Goal: Check status: Check status

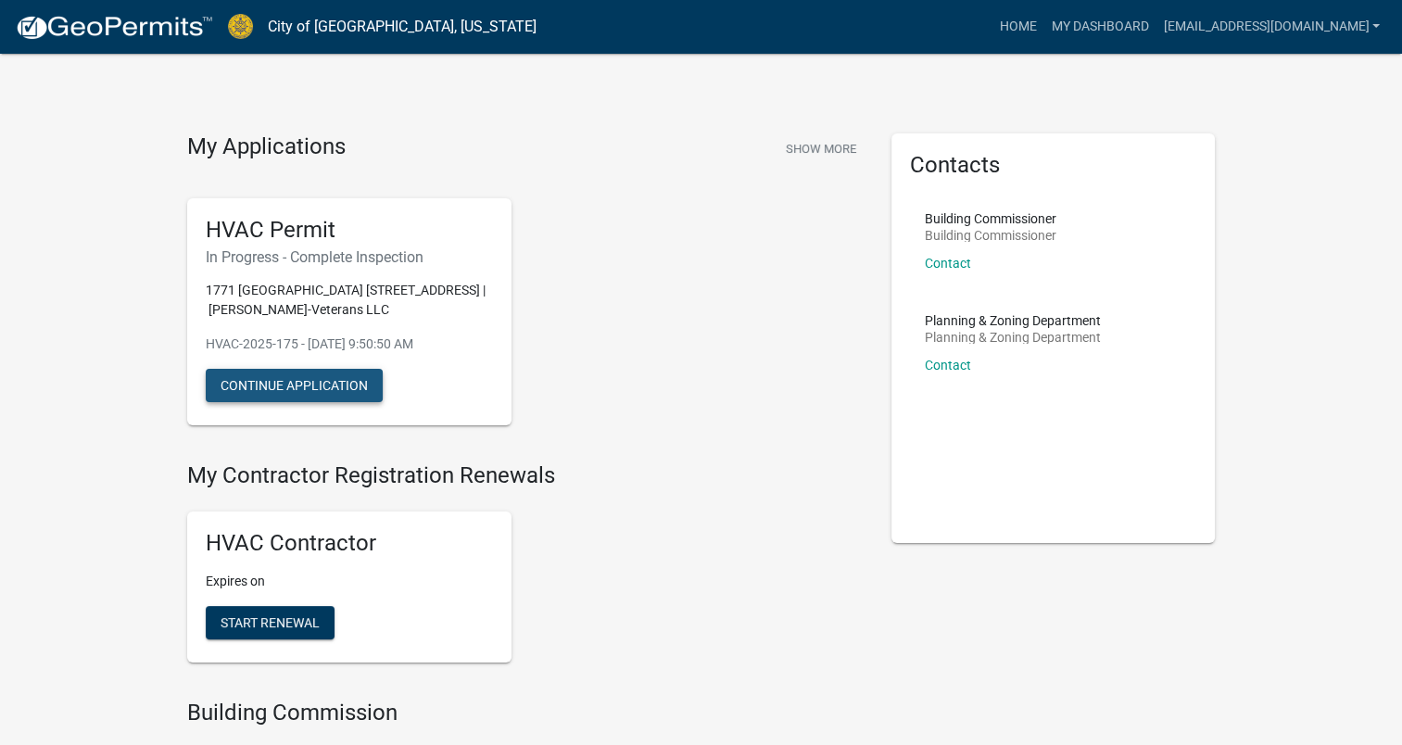
click at [319, 390] on button "Continue Application" at bounding box center [294, 385] width 177 height 33
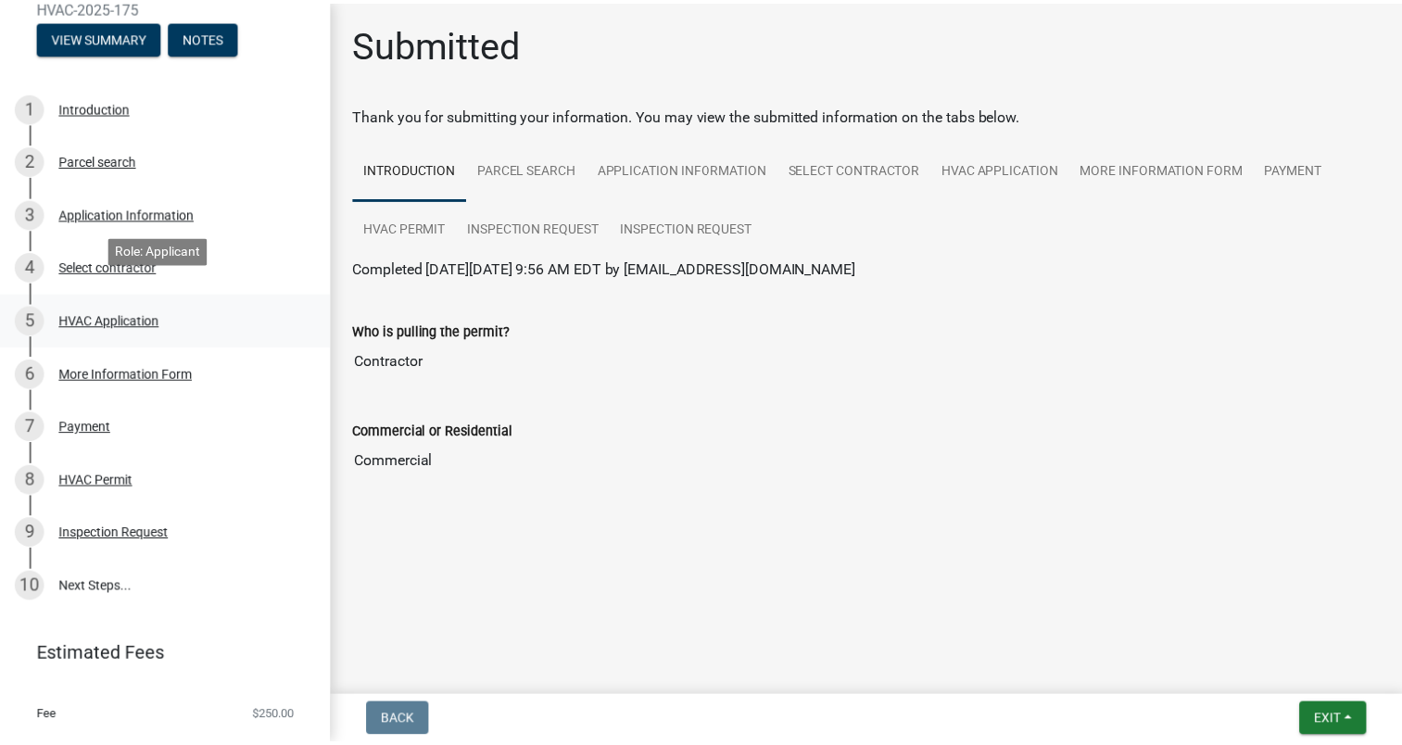
scroll to position [256, 0]
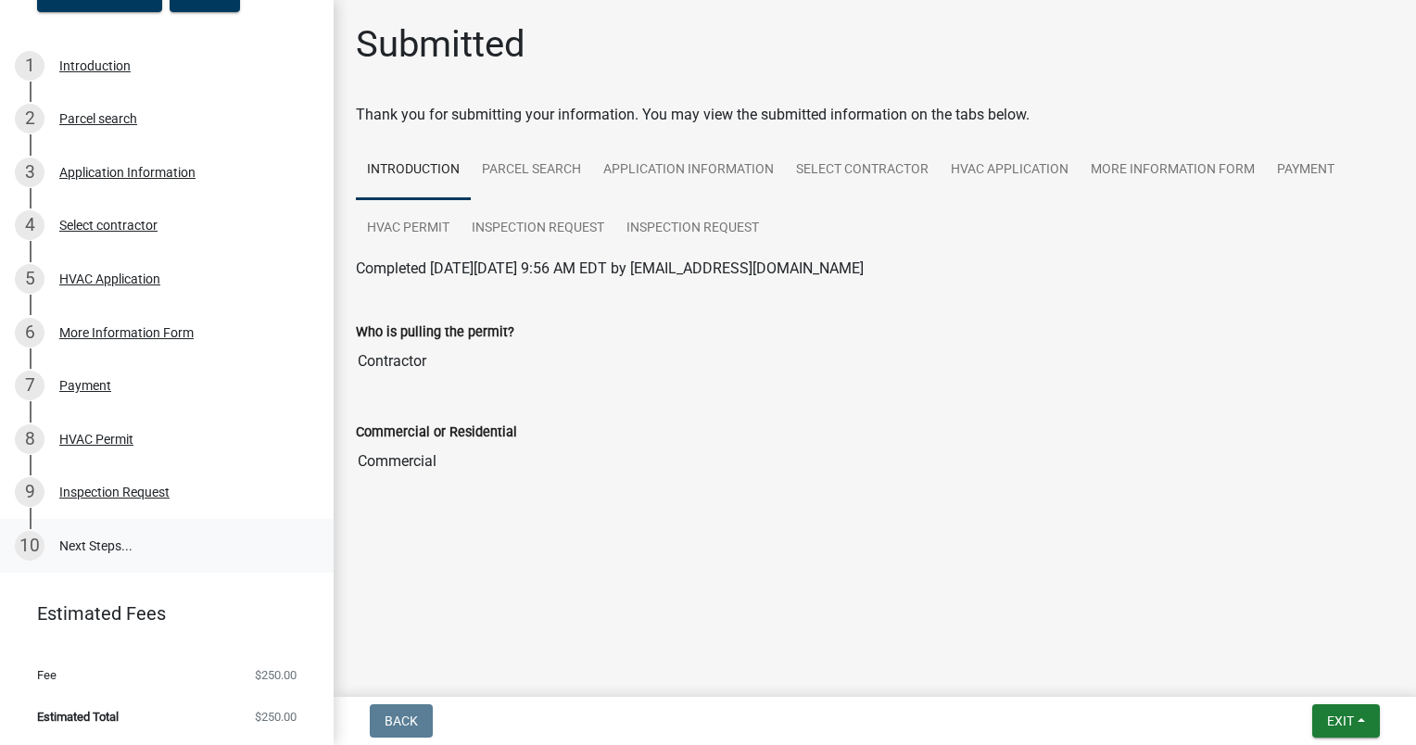
click at [110, 563] on link "10 Next Steps..." at bounding box center [167, 546] width 334 height 54
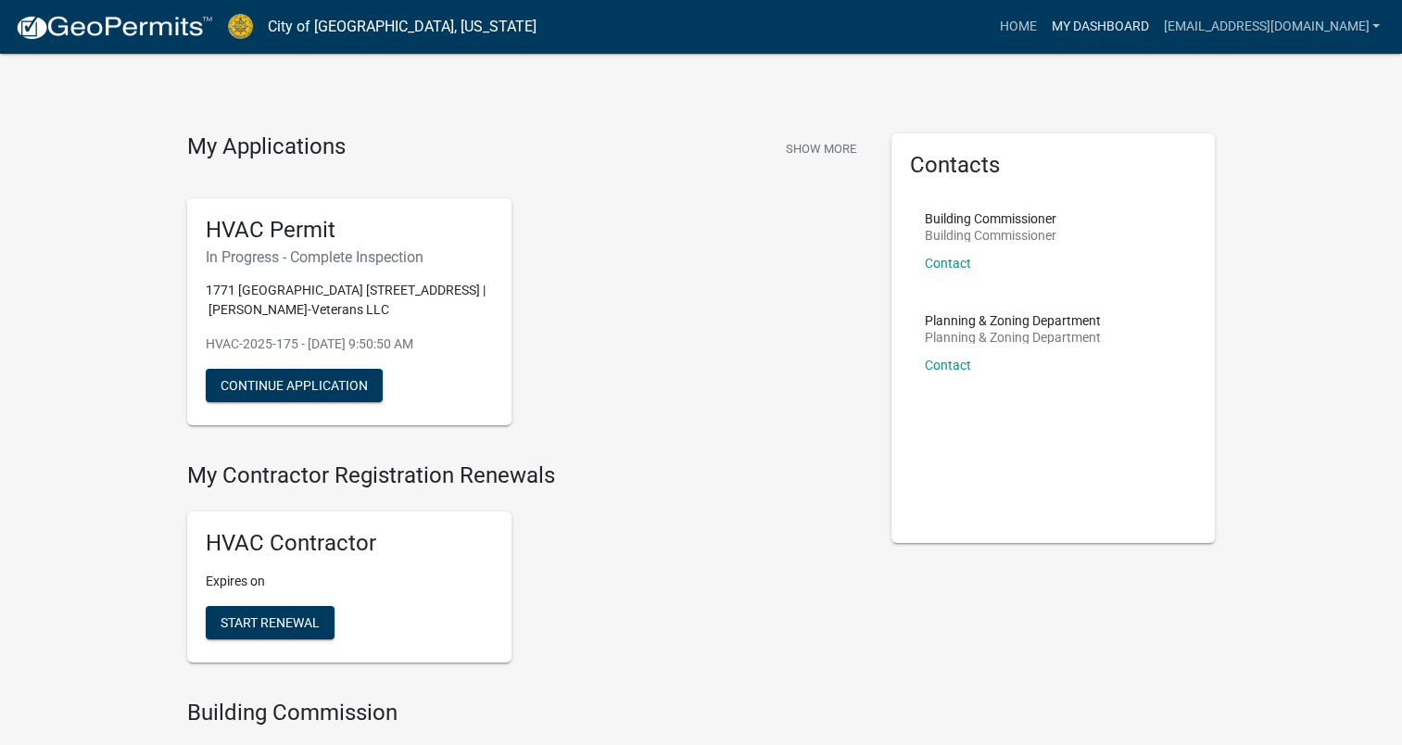
click at [1044, 34] on link "My Dashboard" at bounding box center [1100, 26] width 112 height 35
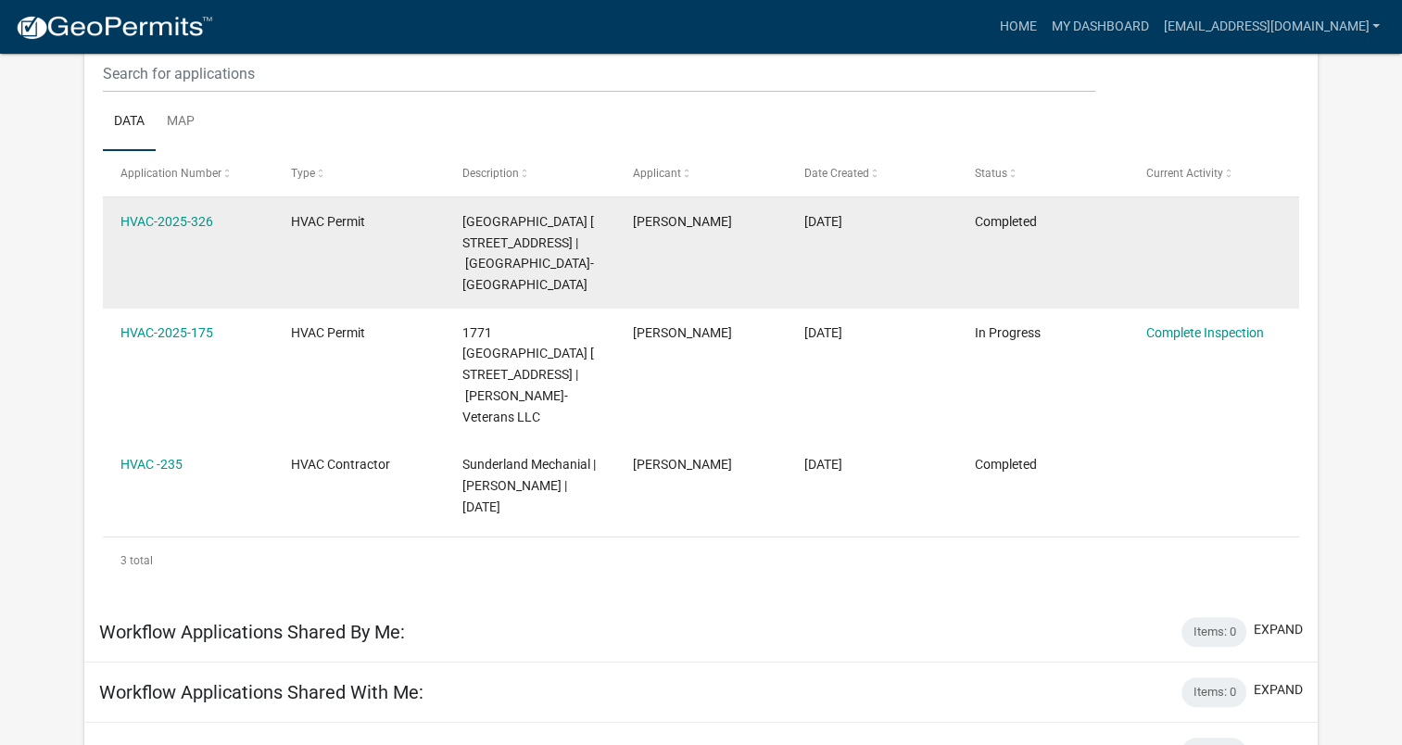
scroll to position [267, 0]
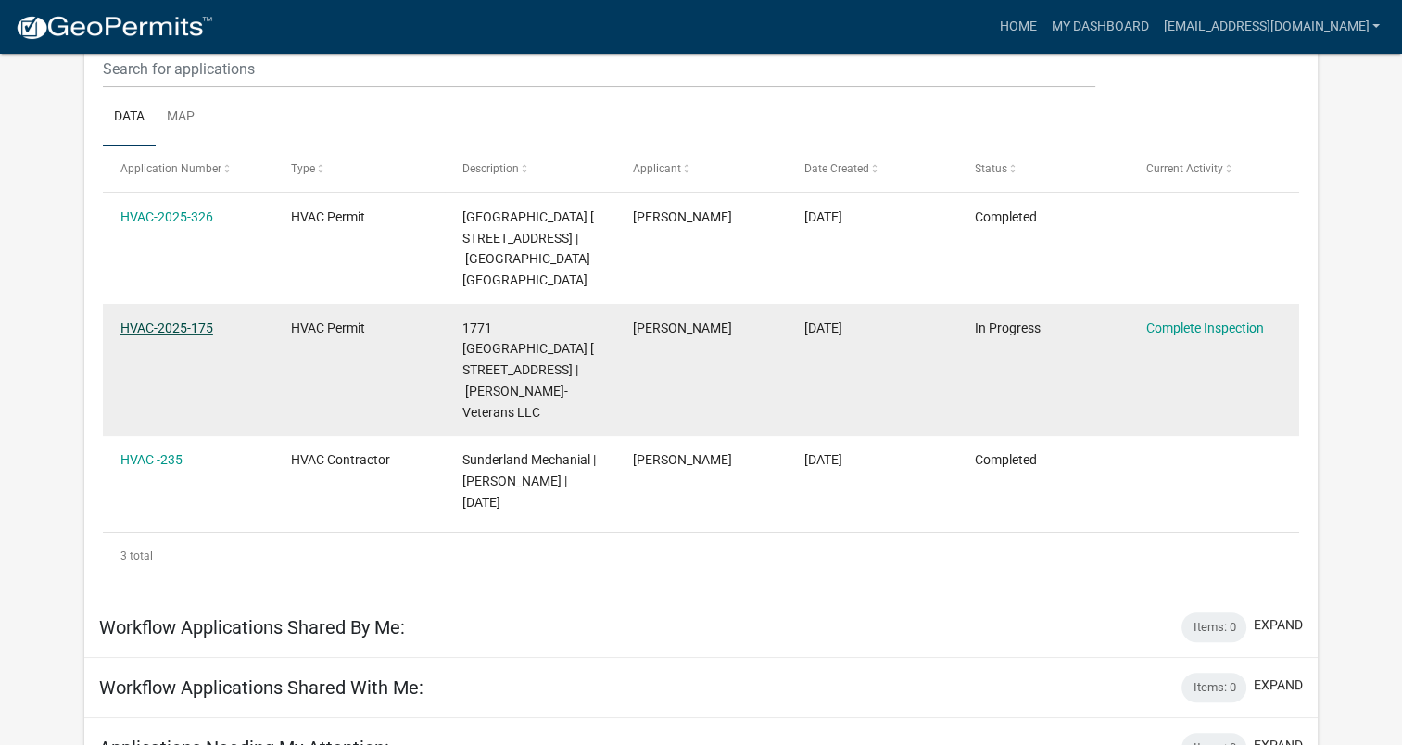
click at [159, 335] on link "HVAC-2025-175" at bounding box center [166, 328] width 93 height 15
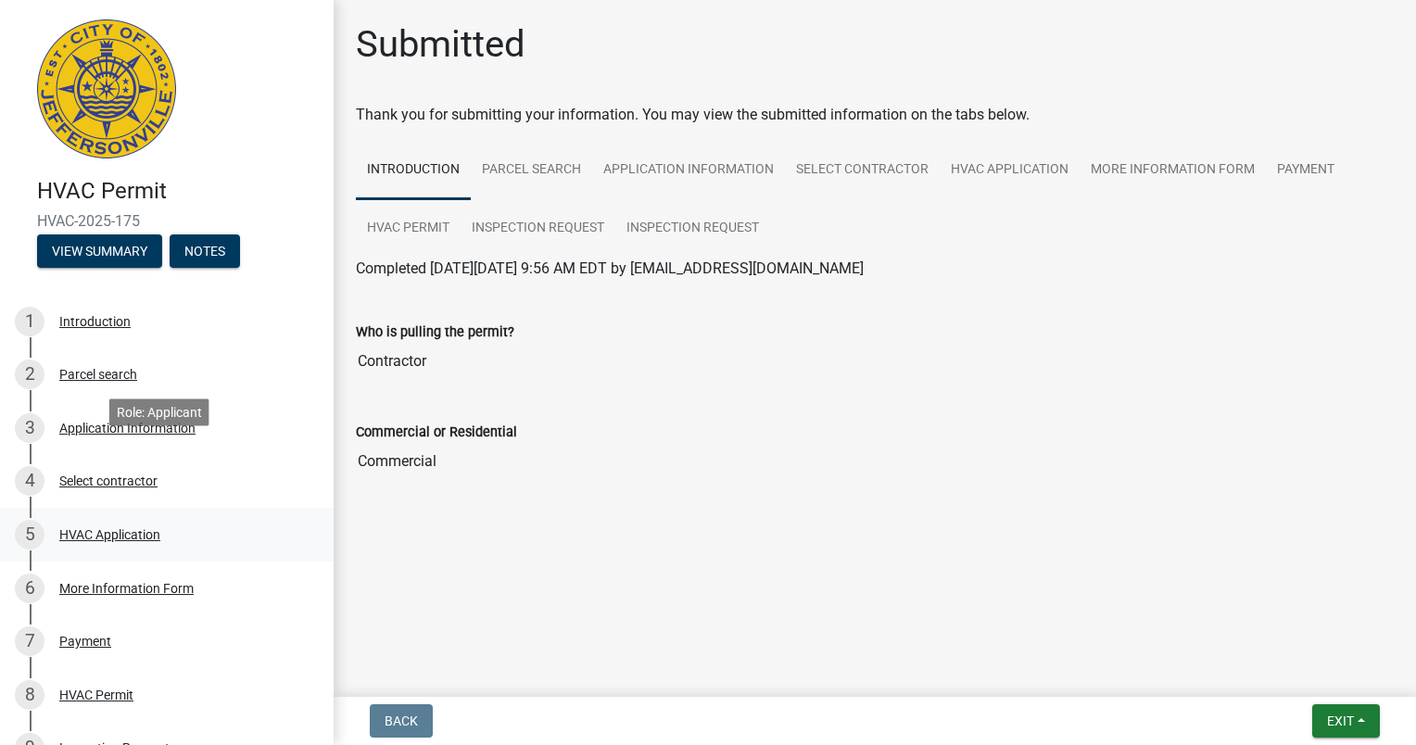
scroll to position [256, 0]
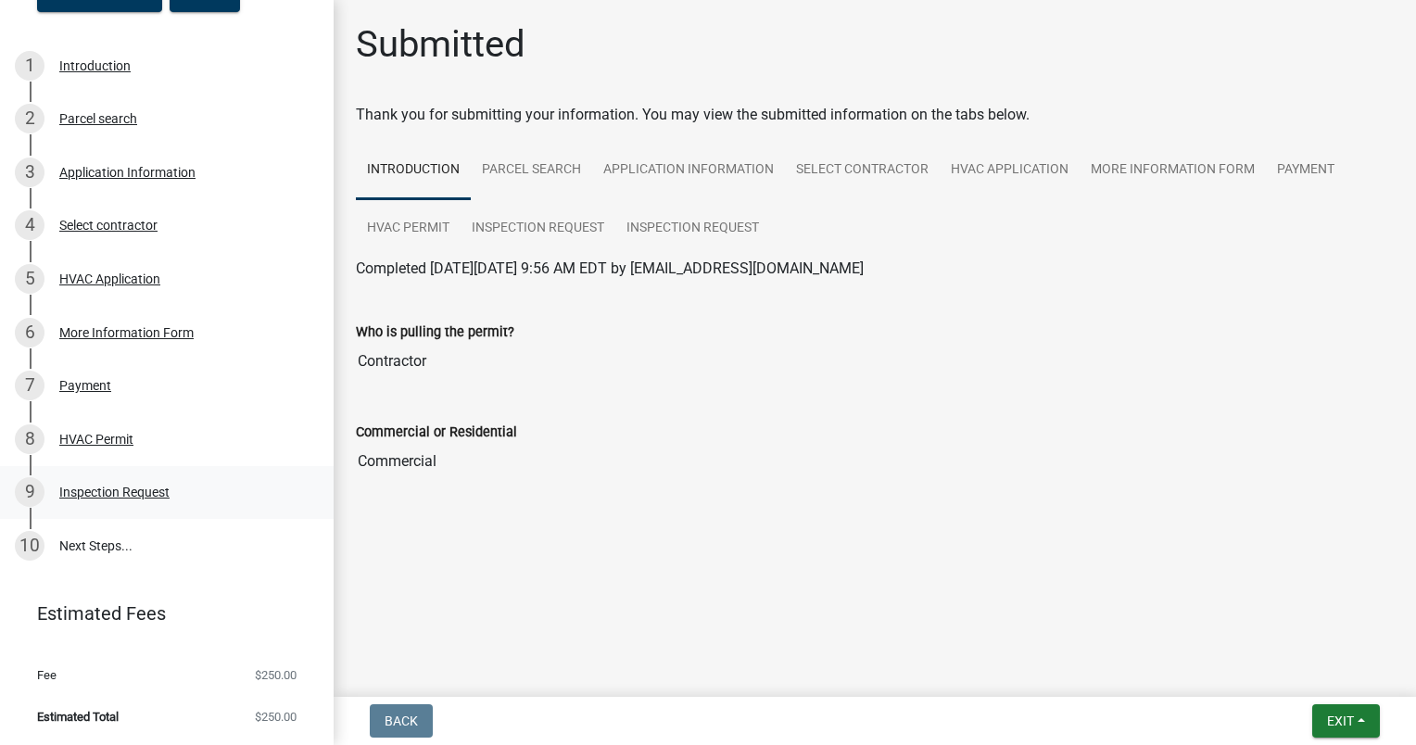
click at [145, 503] on div "9 Inspection Request" at bounding box center [159, 492] width 289 height 30
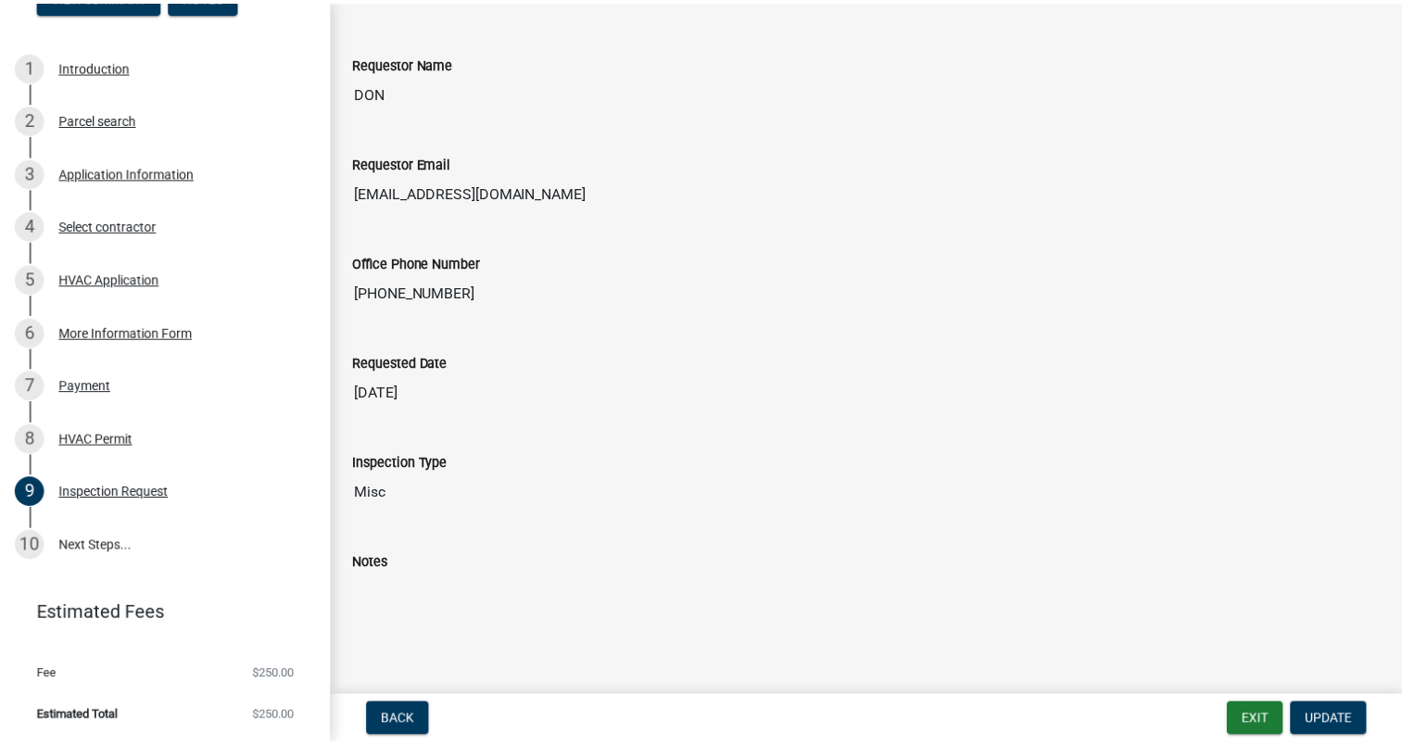
scroll to position [0, 0]
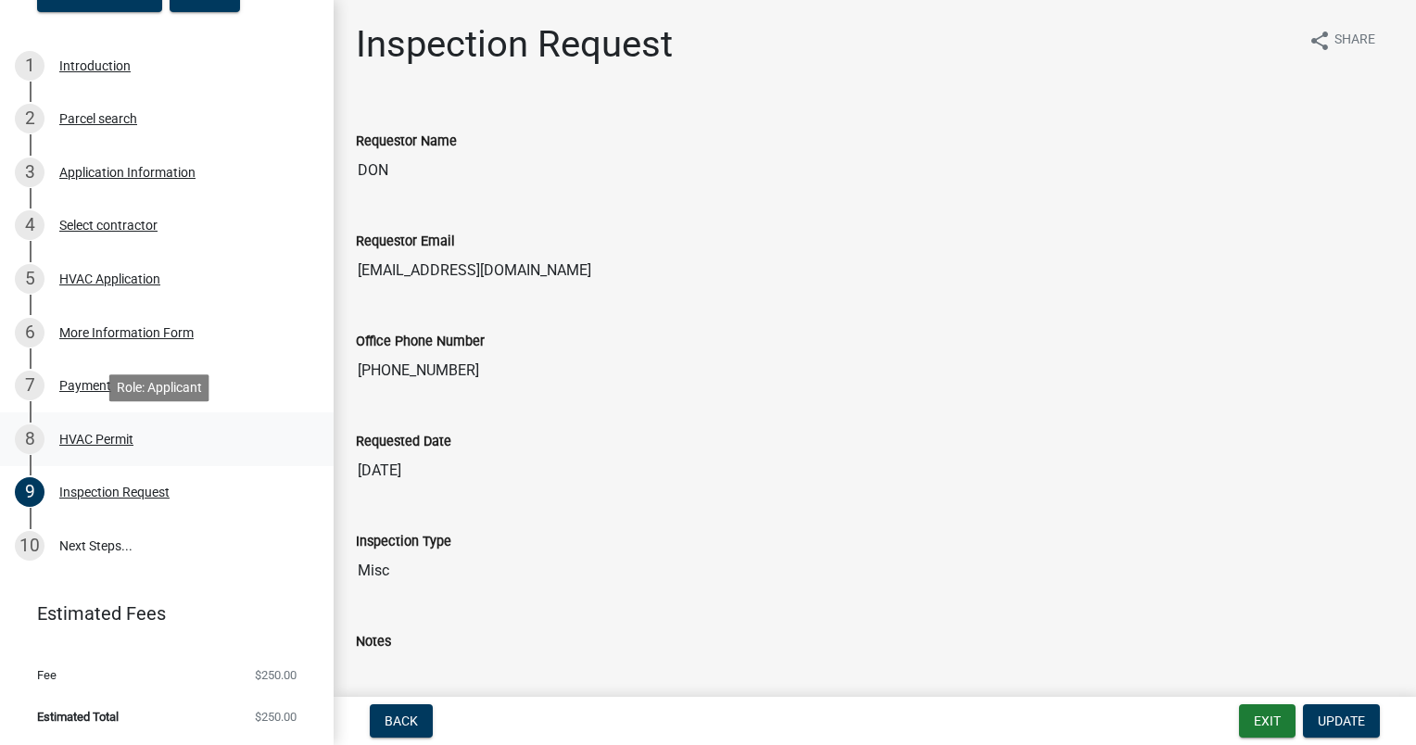
click at [95, 433] on div "HVAC Permit" at bounding box center [96, 439] width 74 height 13
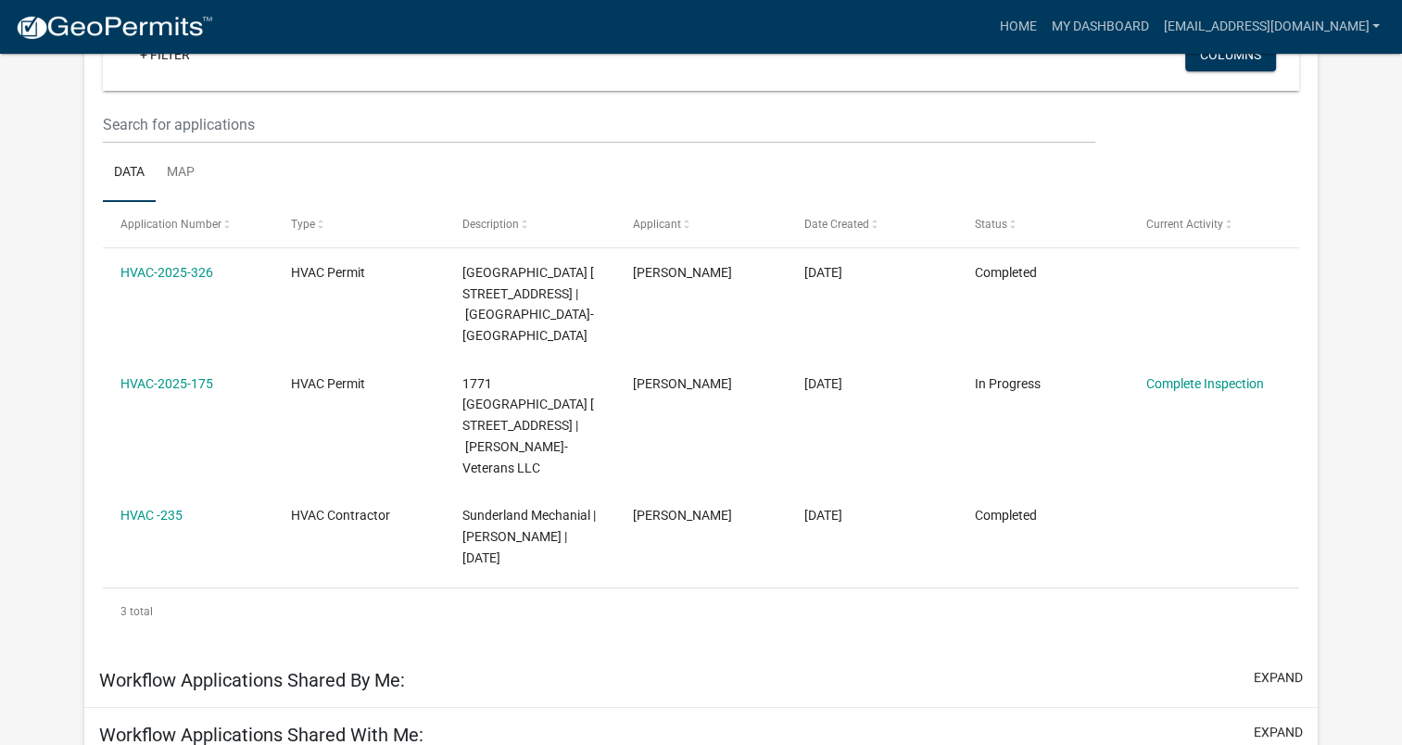
scroll to position [211, 0]
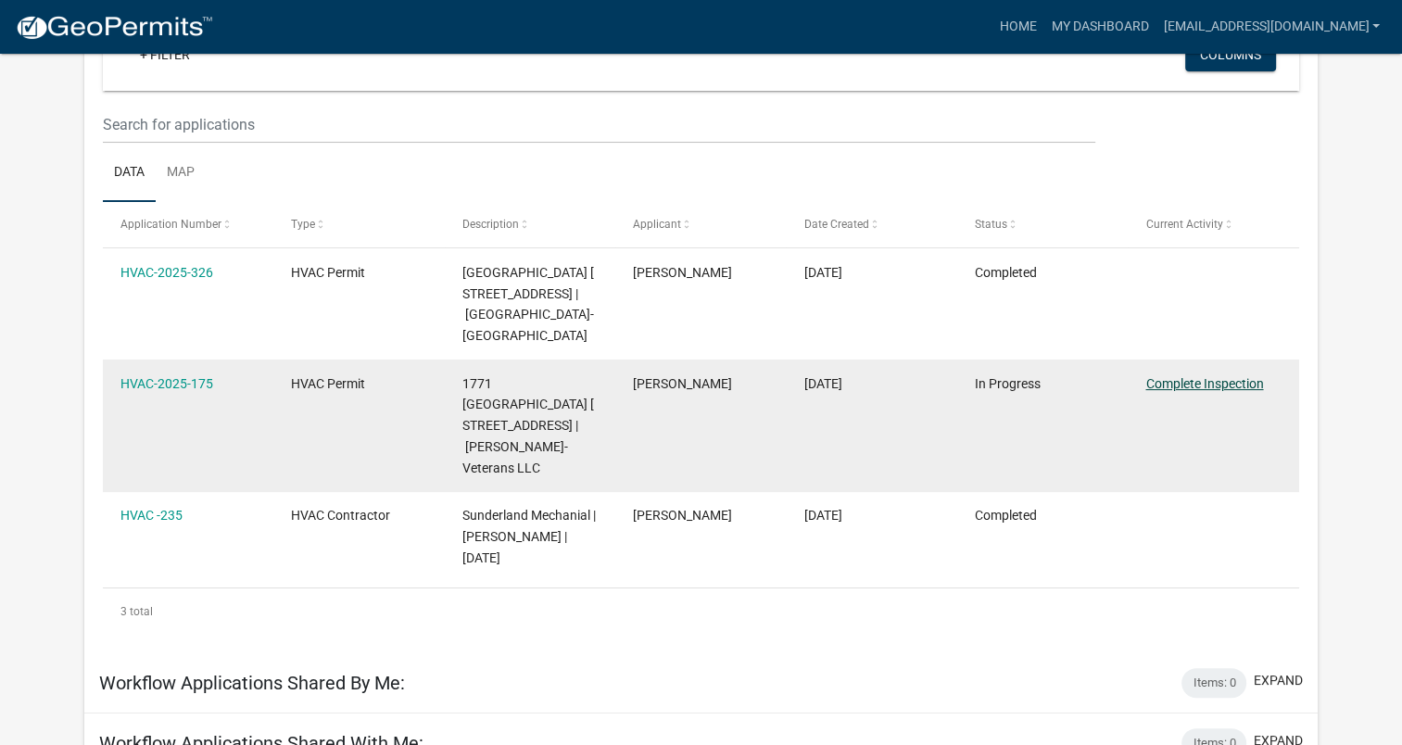
click at [1171, 391] on link "Complete Inspection" at bounding box center [1205, 383] width 118 height 15
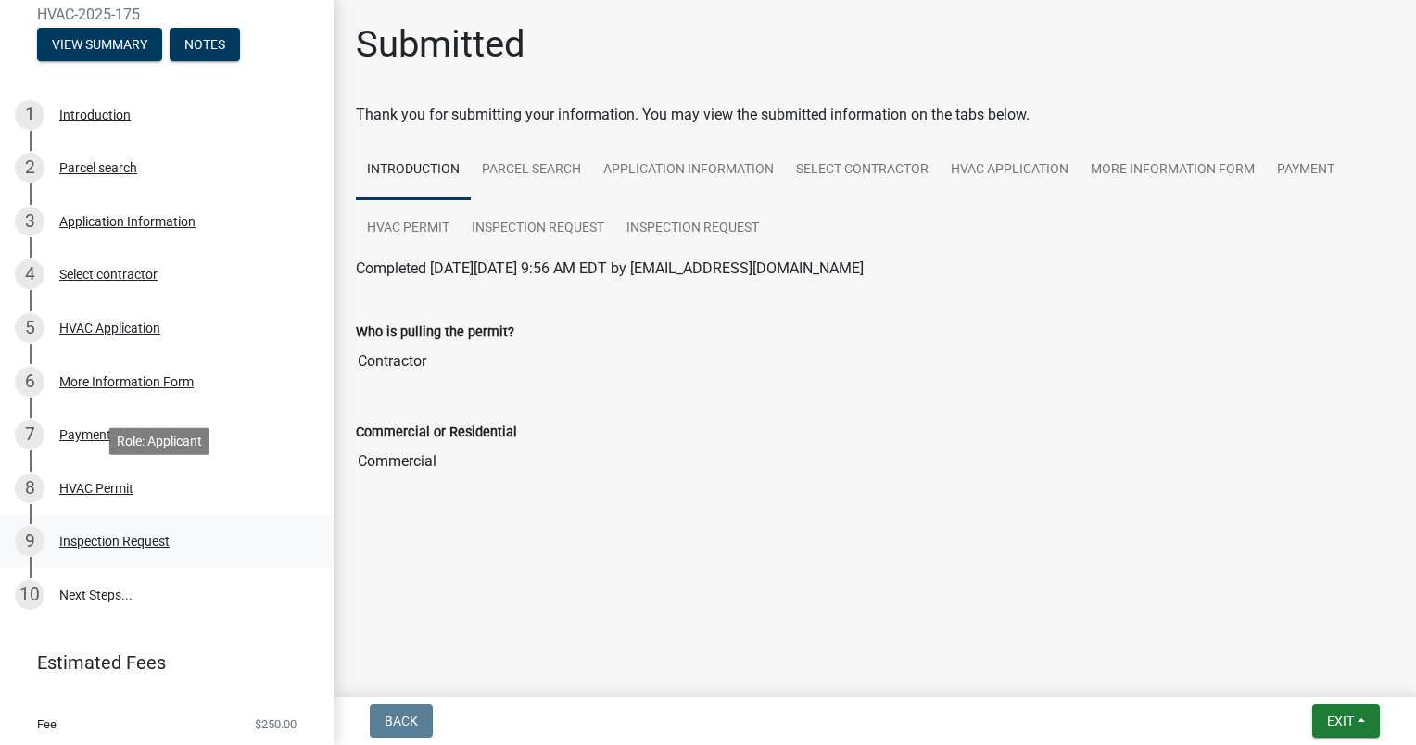
scroll to position [256, 0]
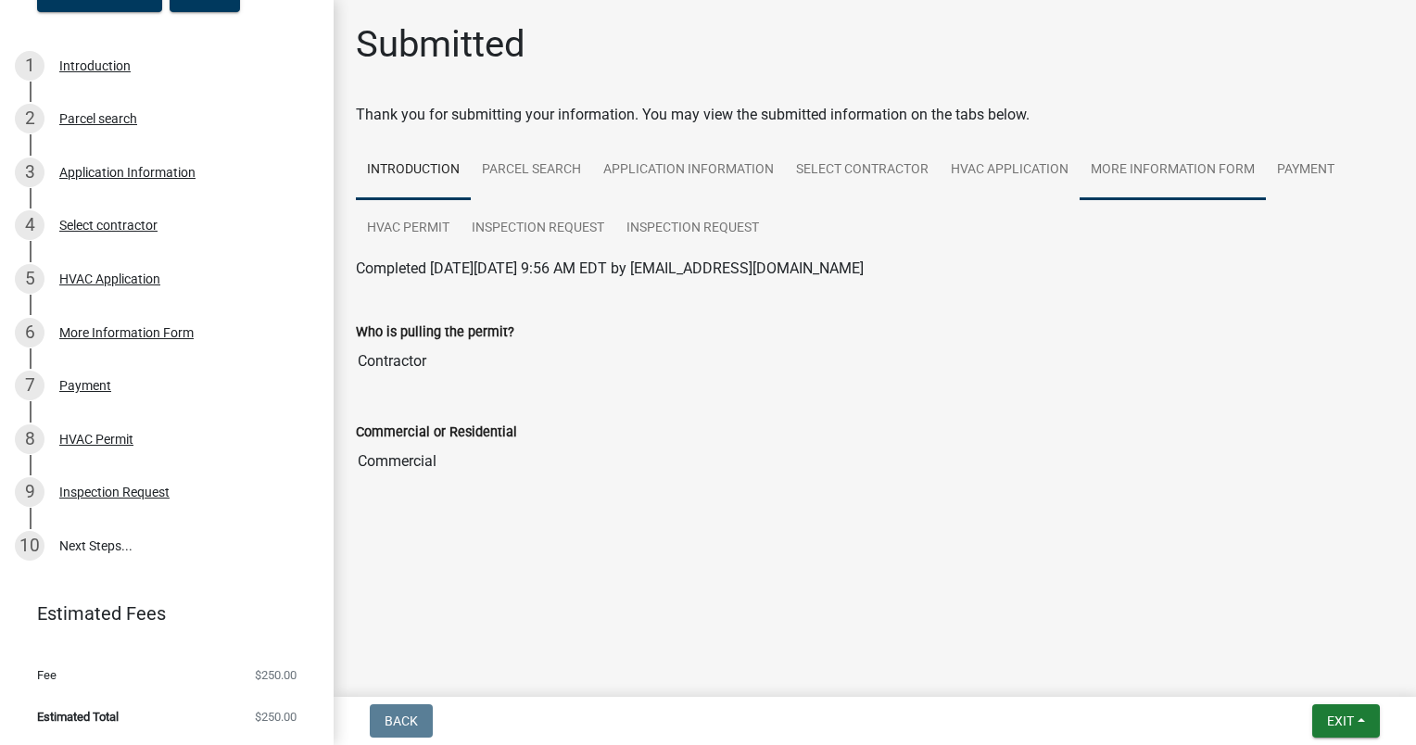
click at [1162, 167] on link "More Information Form" at bounding box center [1173, 170] width 186 height 59
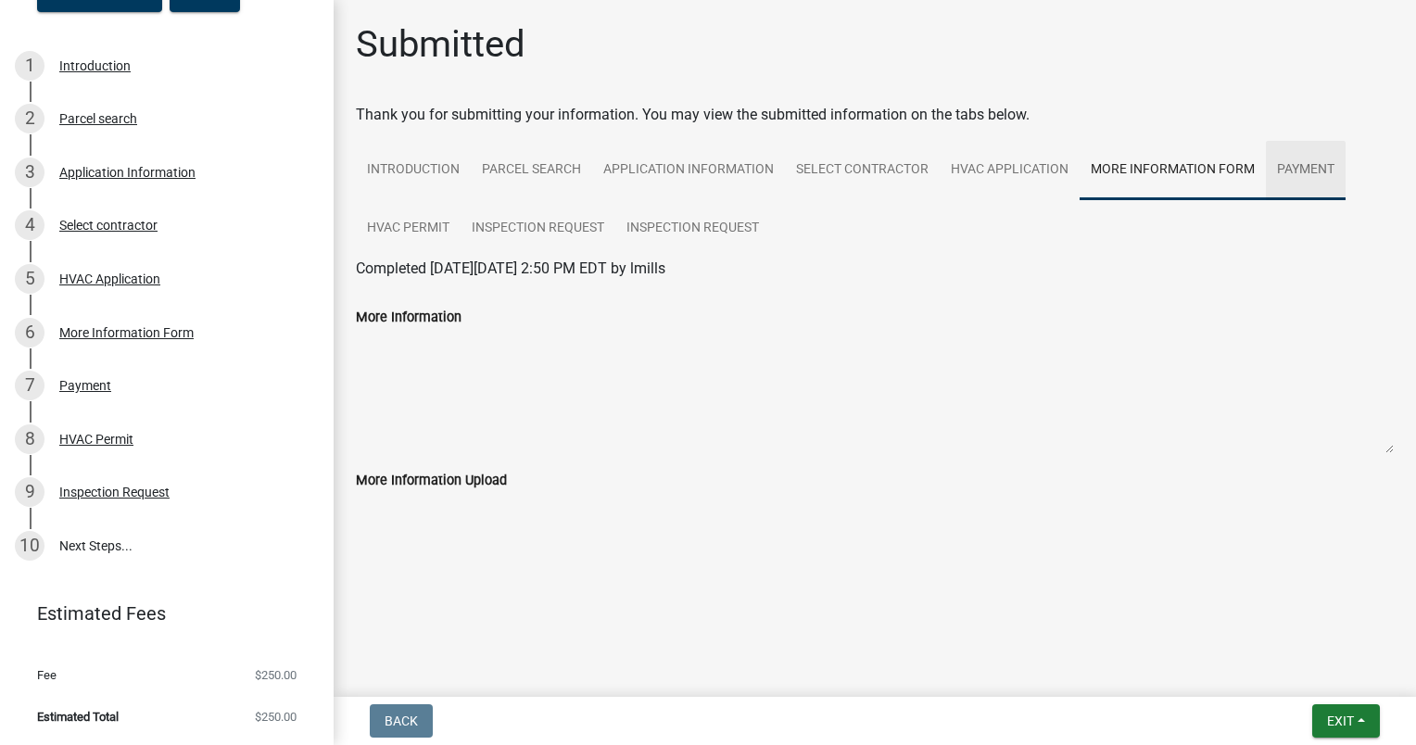
click at [1297, 180] on link "Payment" at bounding box center [1306, 170] width 80 height 59
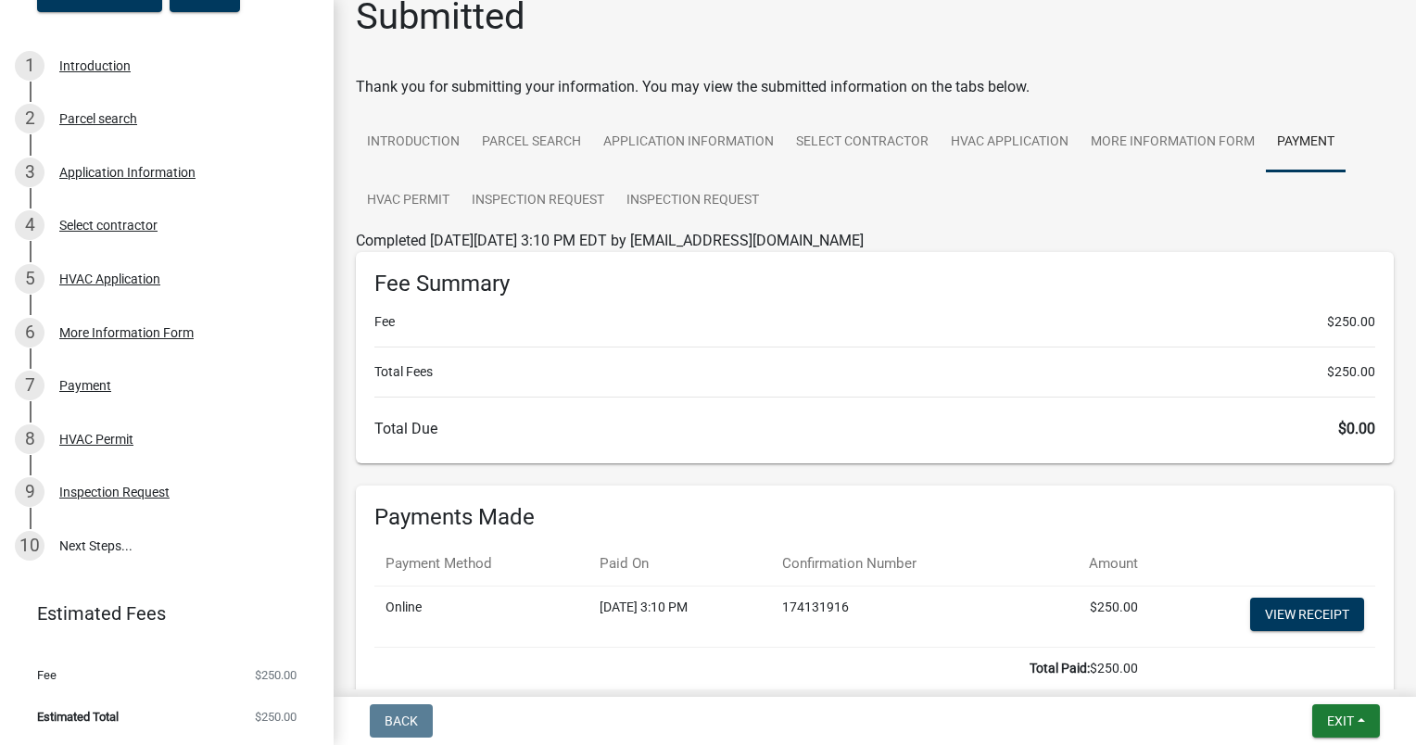
scroll to position [0, 0]
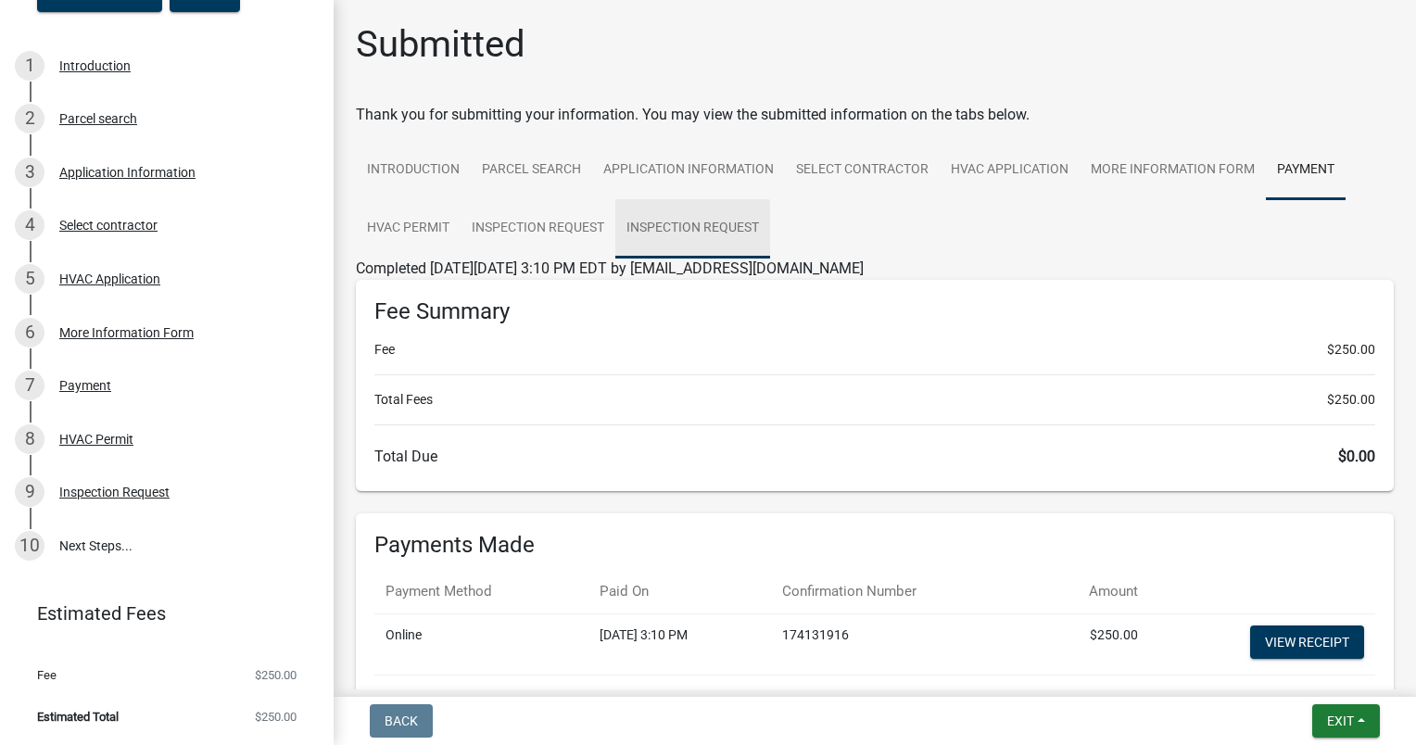
click at [663, 225] on link "Inspection Request" at bounding box center [692, 228] width 155 height 59
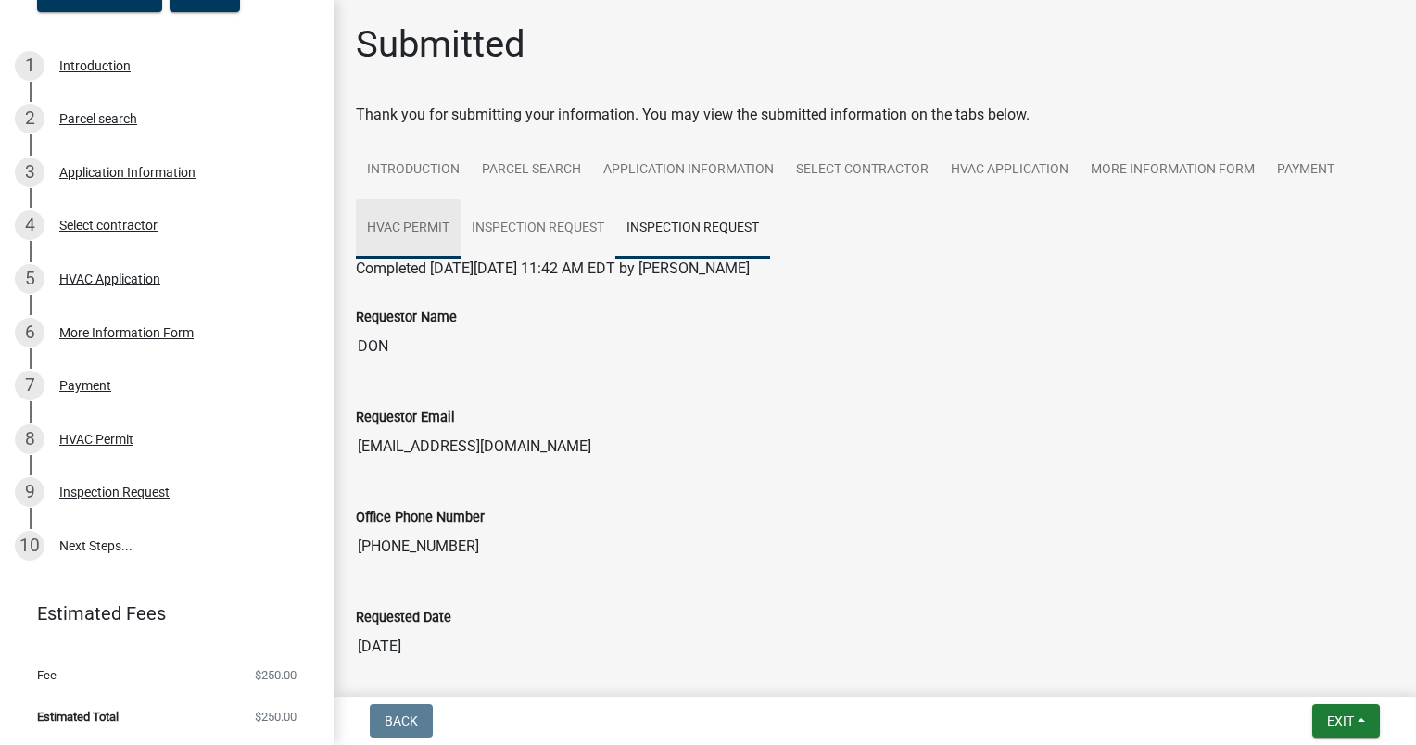
click at [419, 233] on link "HVAC Permit" at bounding box center [408, 228] width 105 height 59
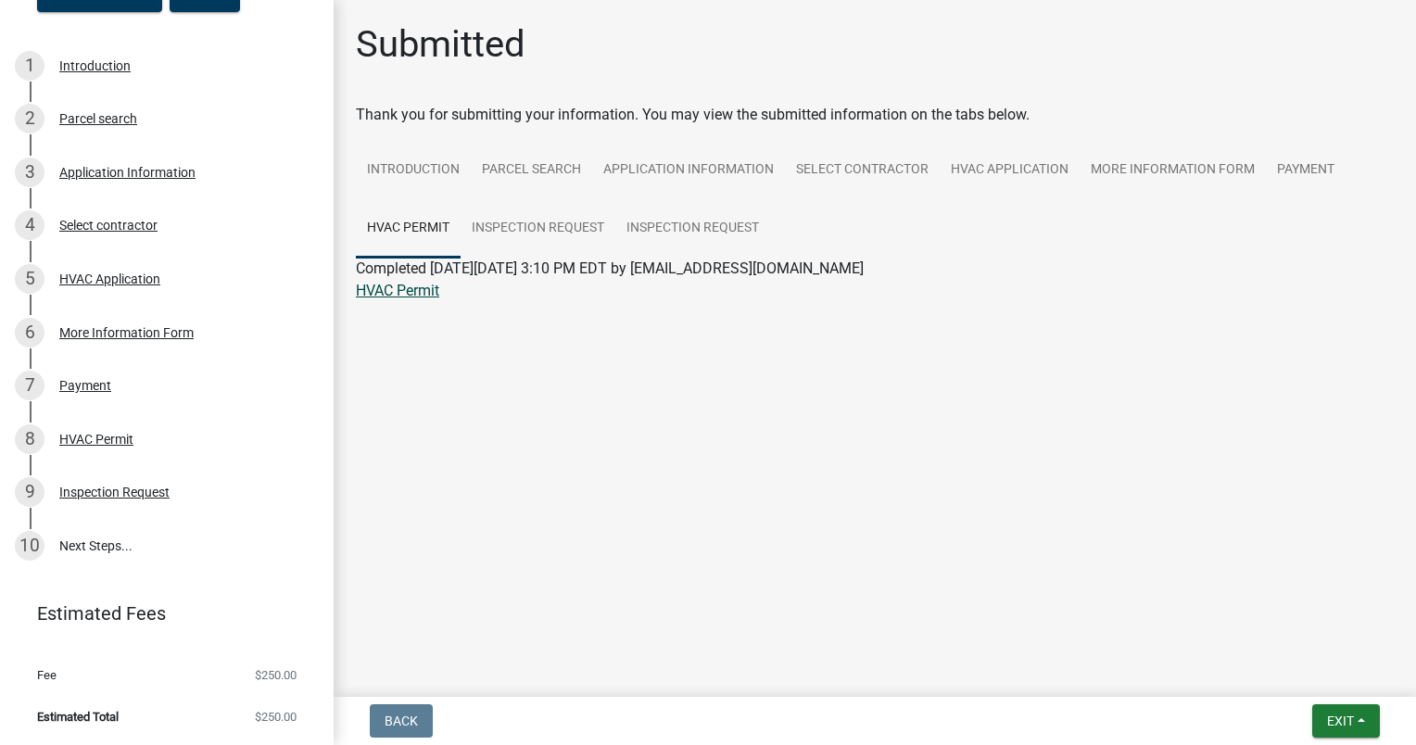
click at [423, 294] on link "HVAC Permit" at bounding box center [397, 291] width 83 height 18
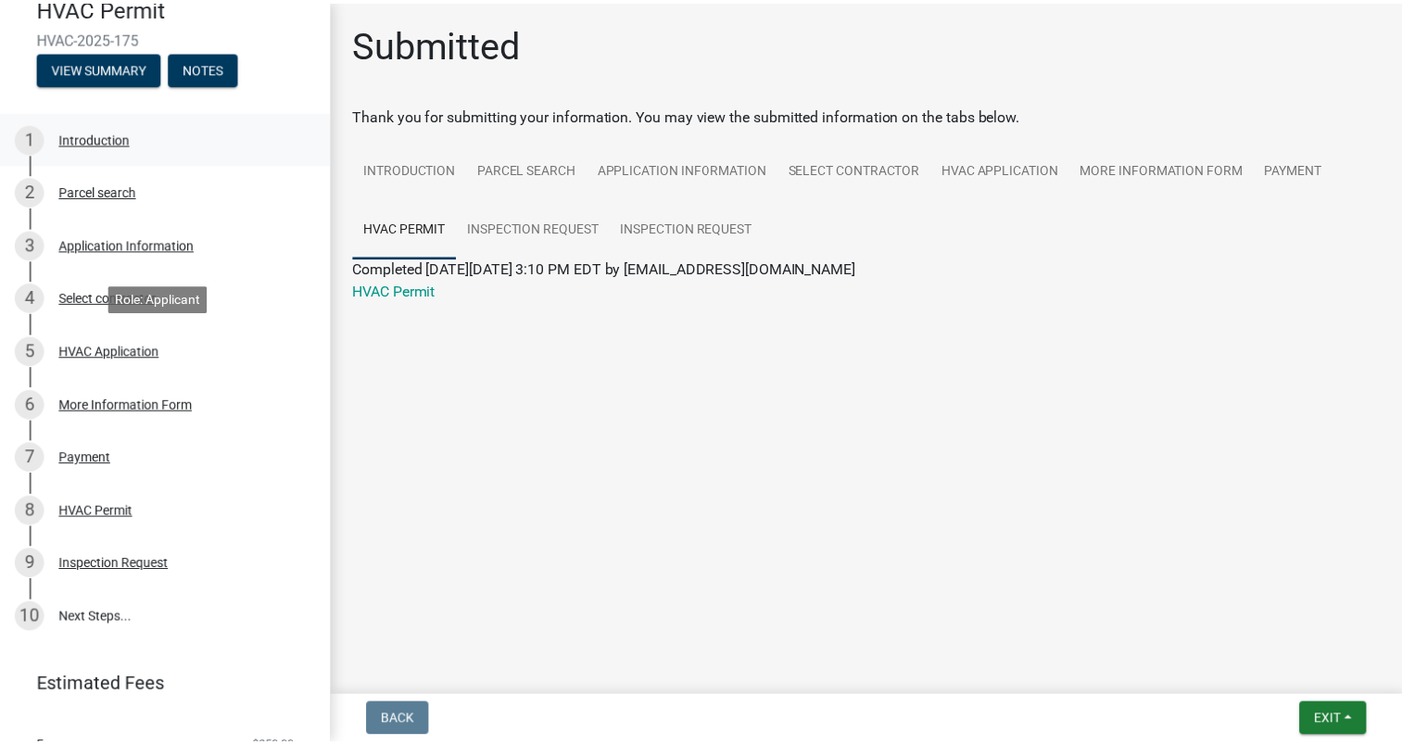
scroll to position [256, 0]
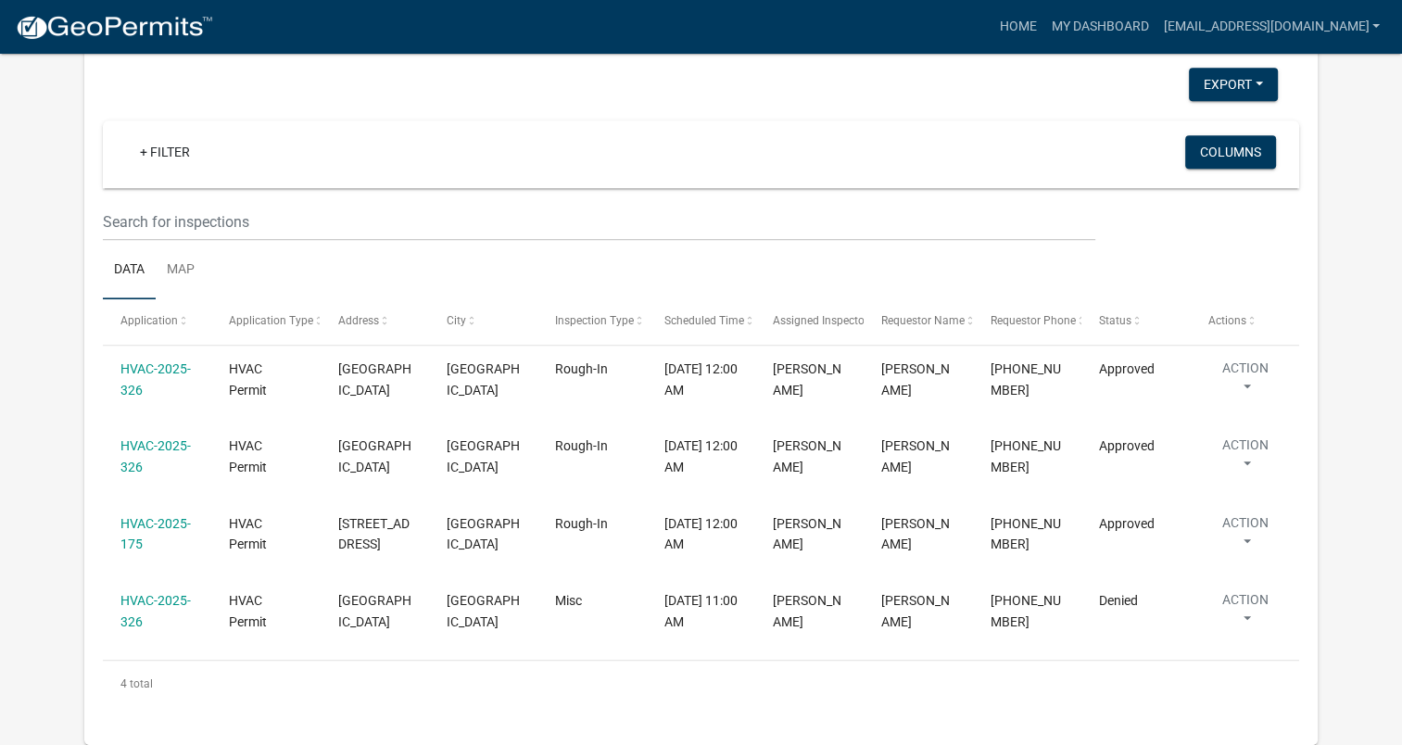
scroll to position [1144, 0]
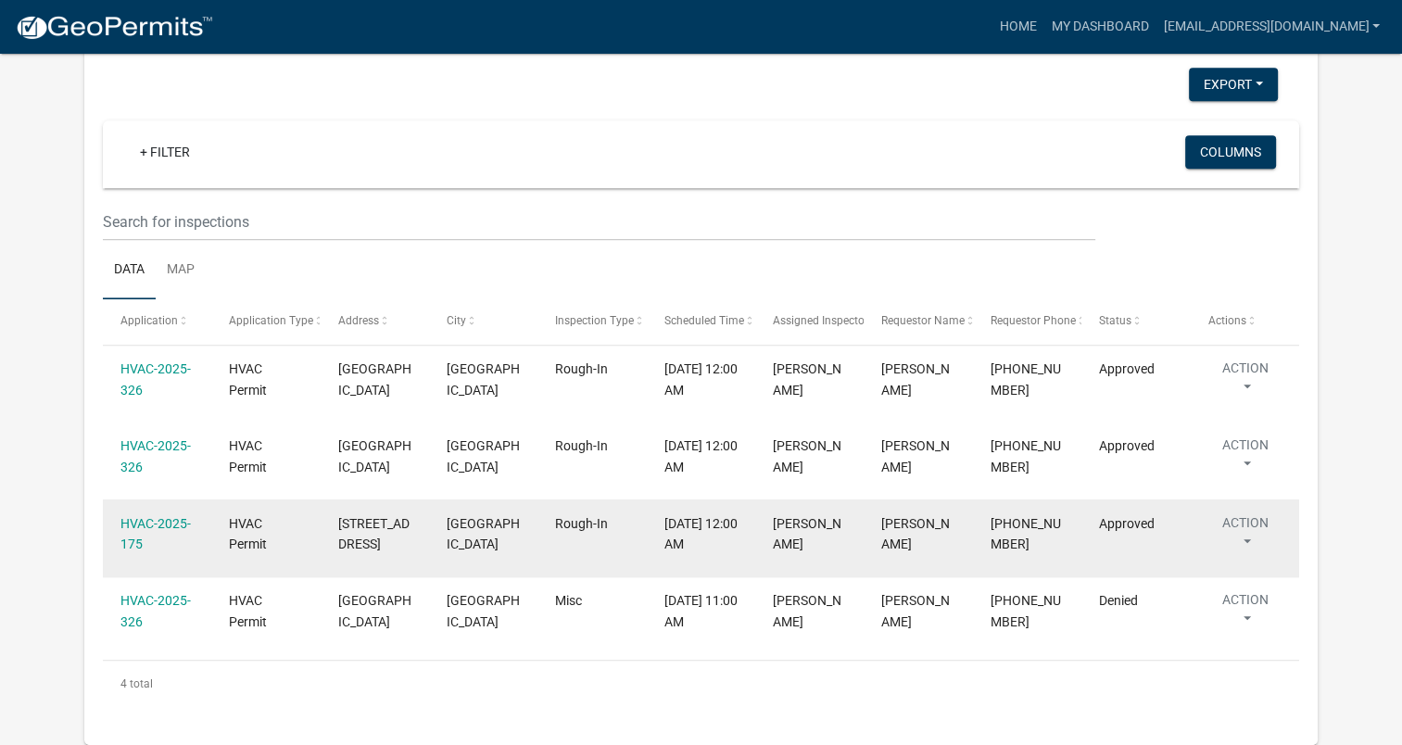
click at [419, 527] on datatable-body-cell "1771 Veterans Parkway" at bounding box center [374, 538] width 108 height 77
click at [148, 516] on link "HVAC-2025-175" at bounding box center [155, 534] width 70 height 36
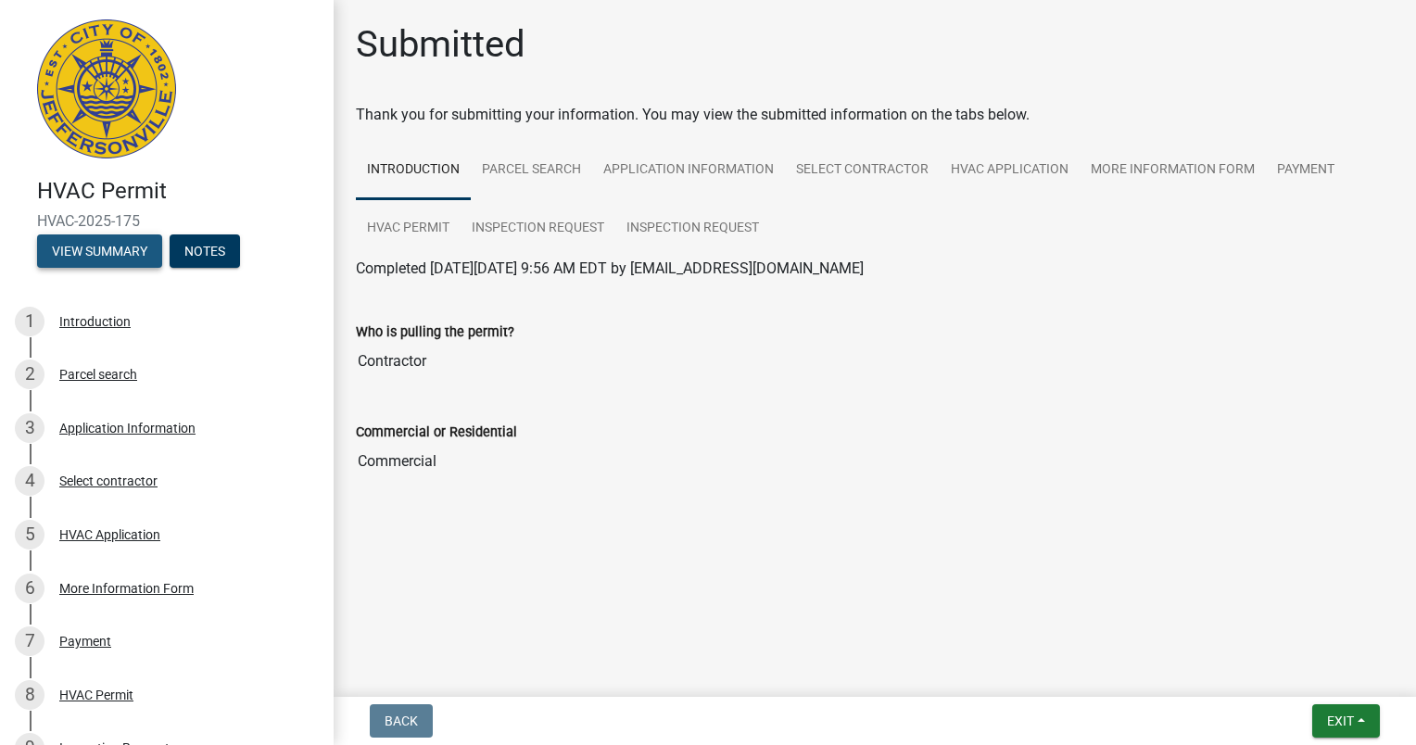
click at [82, 264] on button "View Summary" at bounding box center [99, 250] width 125 height 33
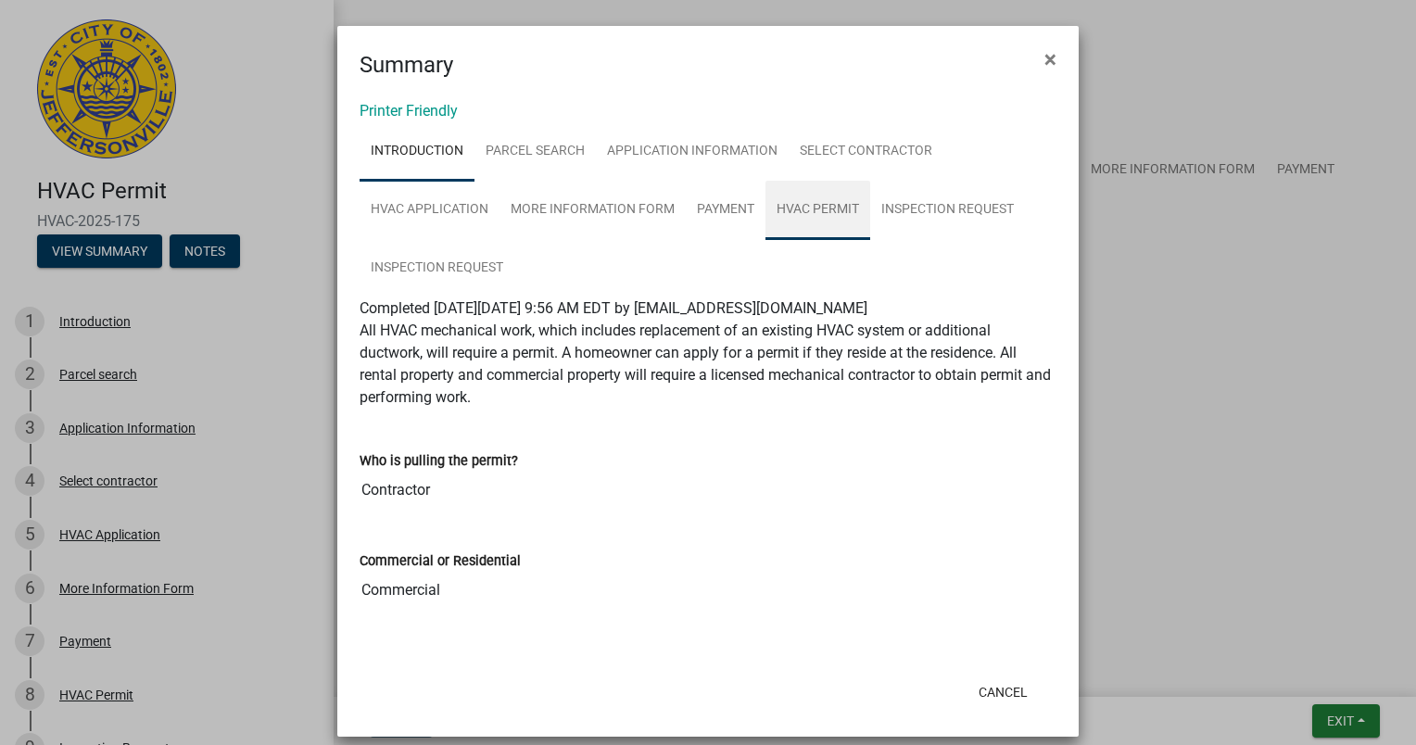
click at [809, 222] on link "HVAC Permit" at bounding box center [818, 210] width 105 height 59
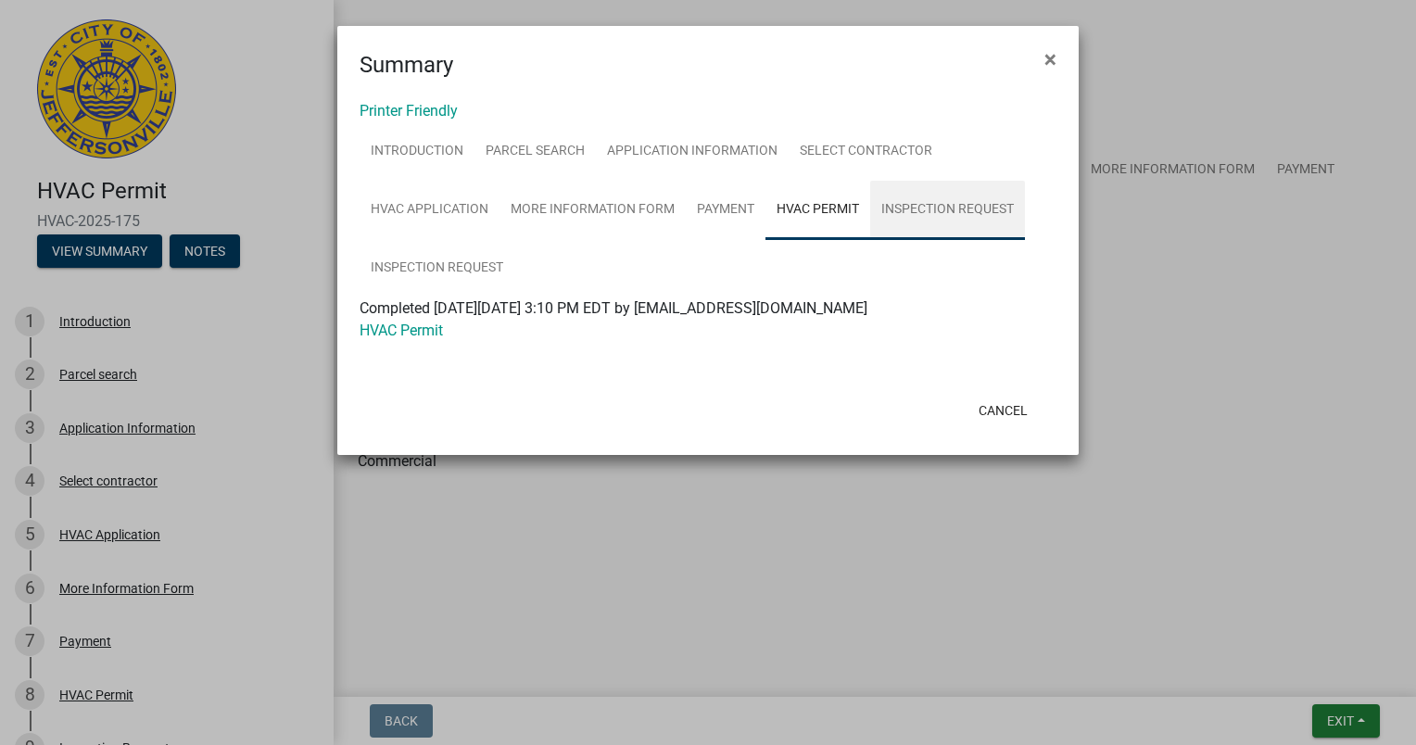
click at [946, 215] on link "Inspection Request" at bounding box center [947, 210] width 155 height 59
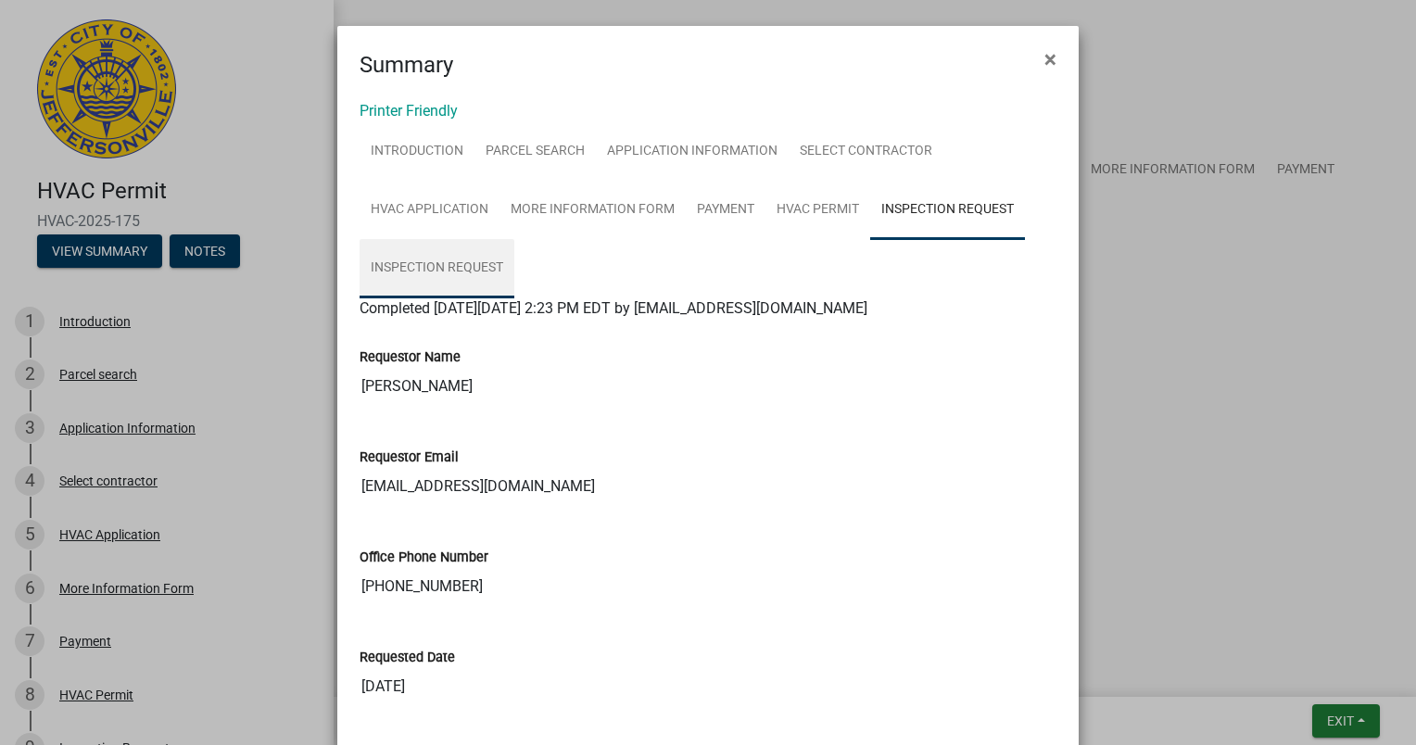
click at [430, 264] on link "Inspection Request" at bounding box center [437, 268] width 155 height 59
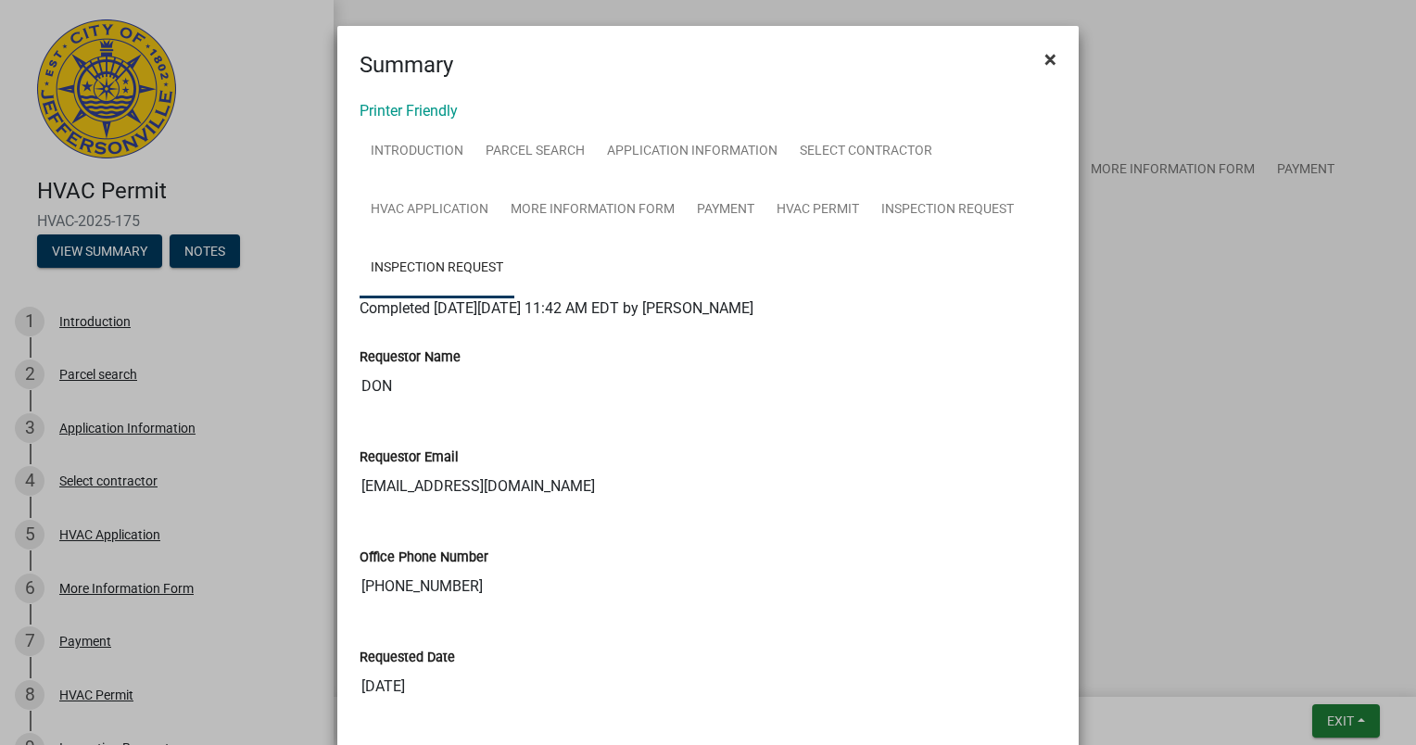
click at [1044, 56] on span "×" at bounding box center [1050, 59] width 12 height 26
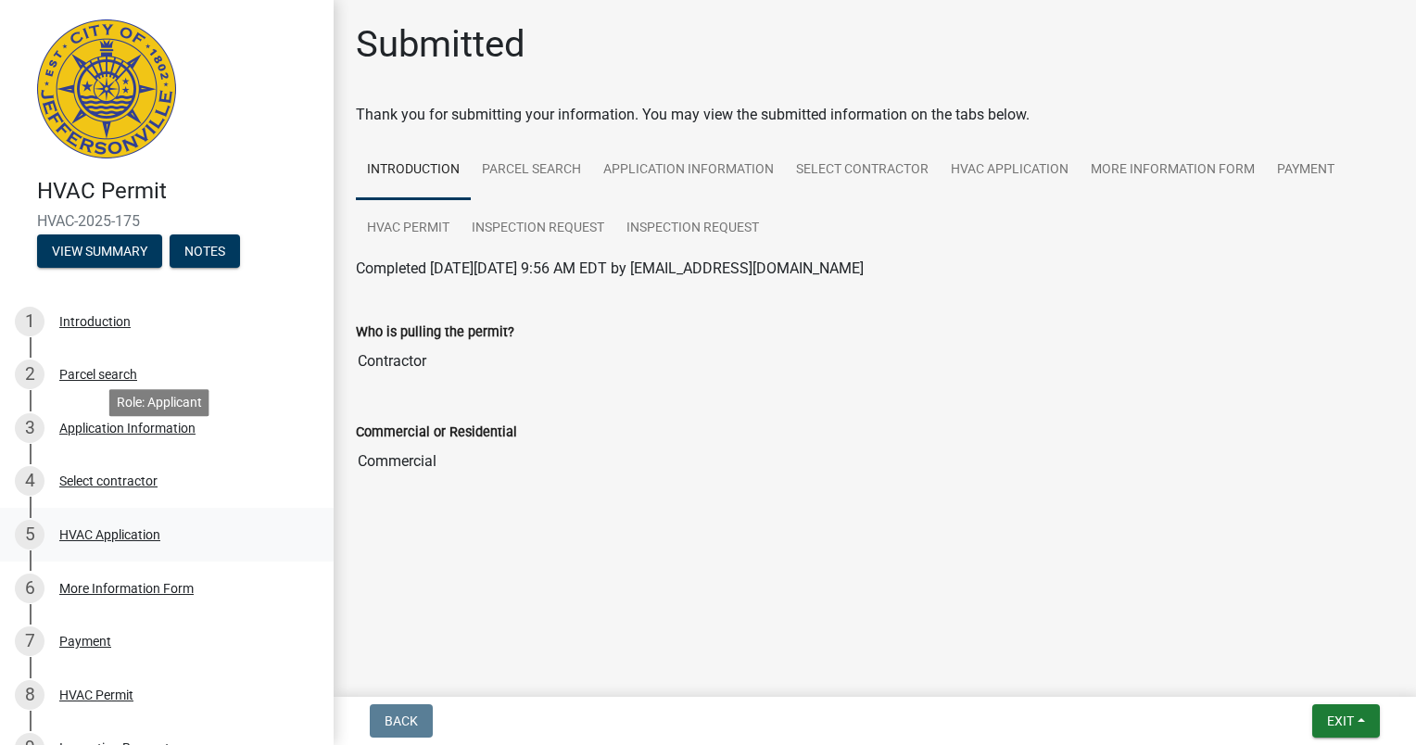
scroll to position [256, 0]
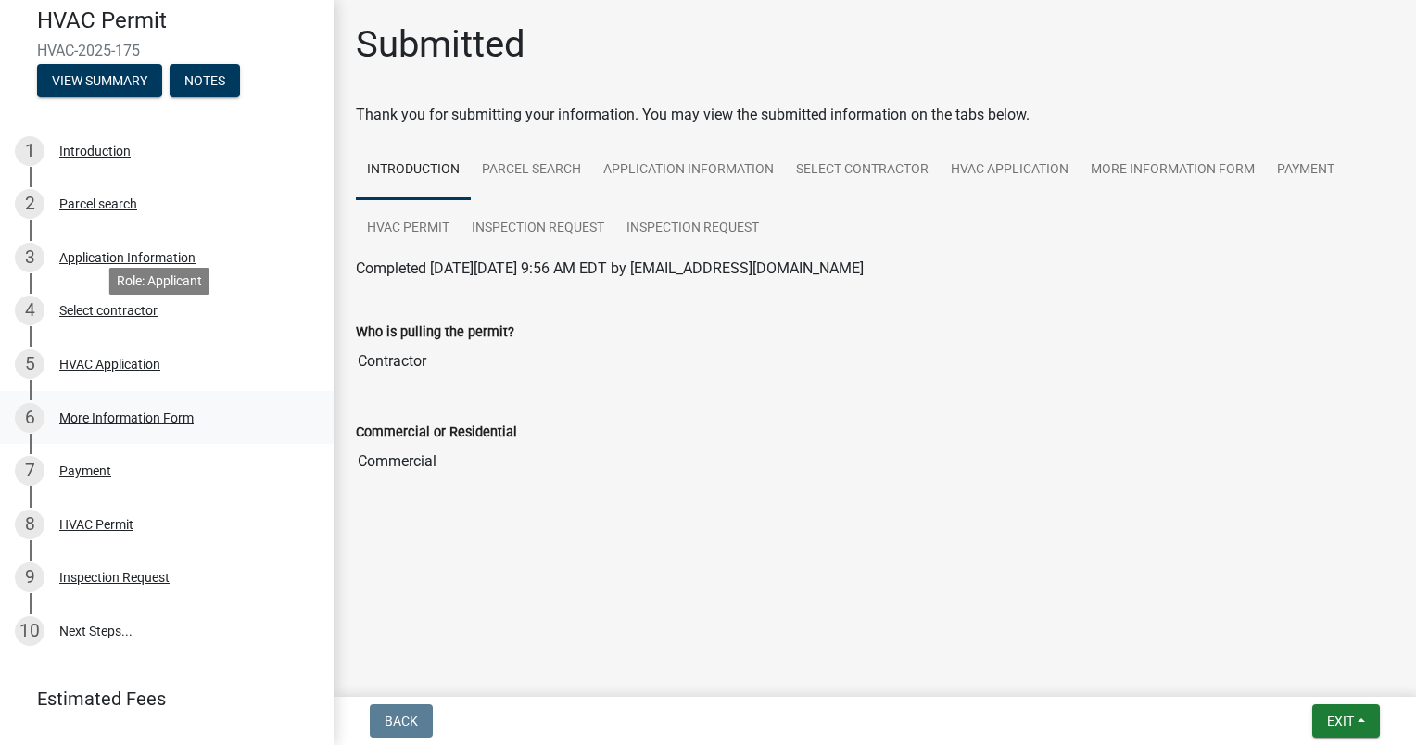
scroll to position [256, 0]
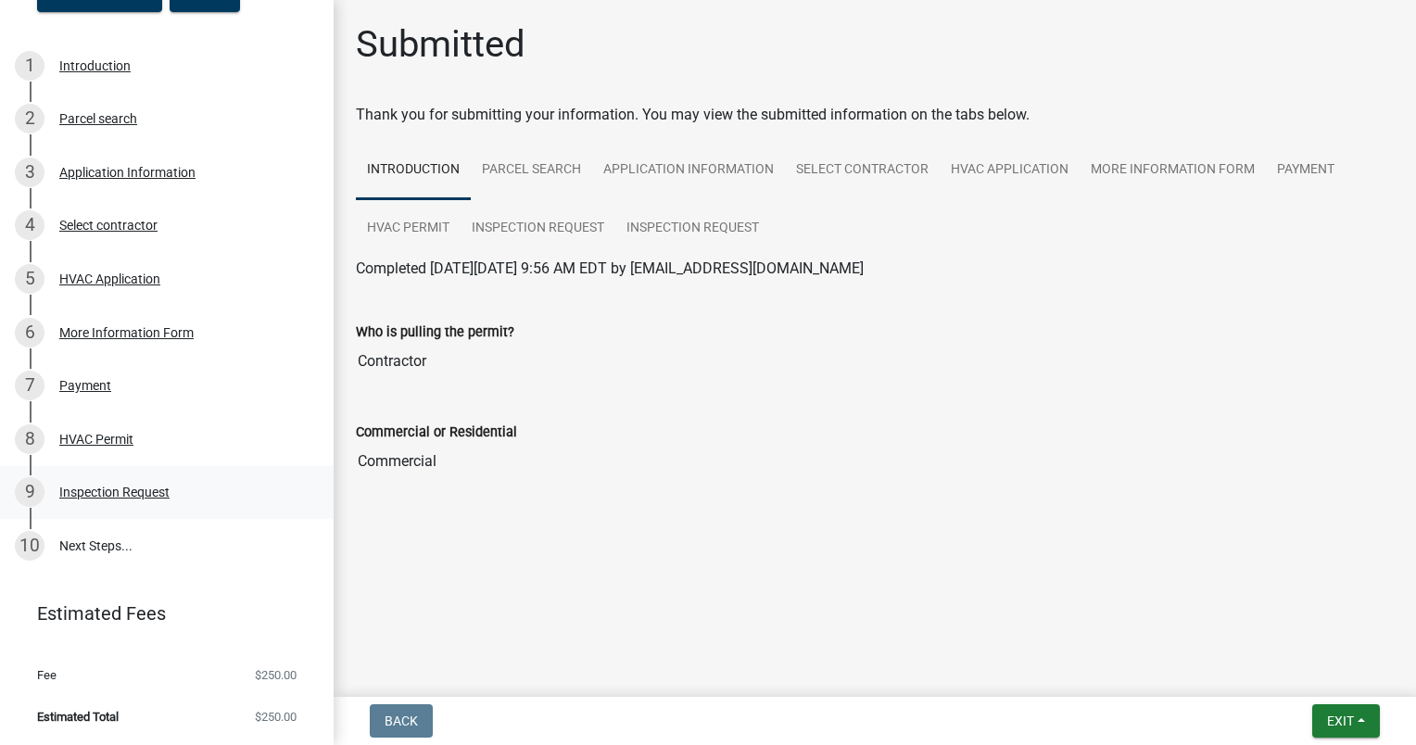
click at [128, 490] on div "Inspection Request" at bounding box center [114, 492] width 110 height 13
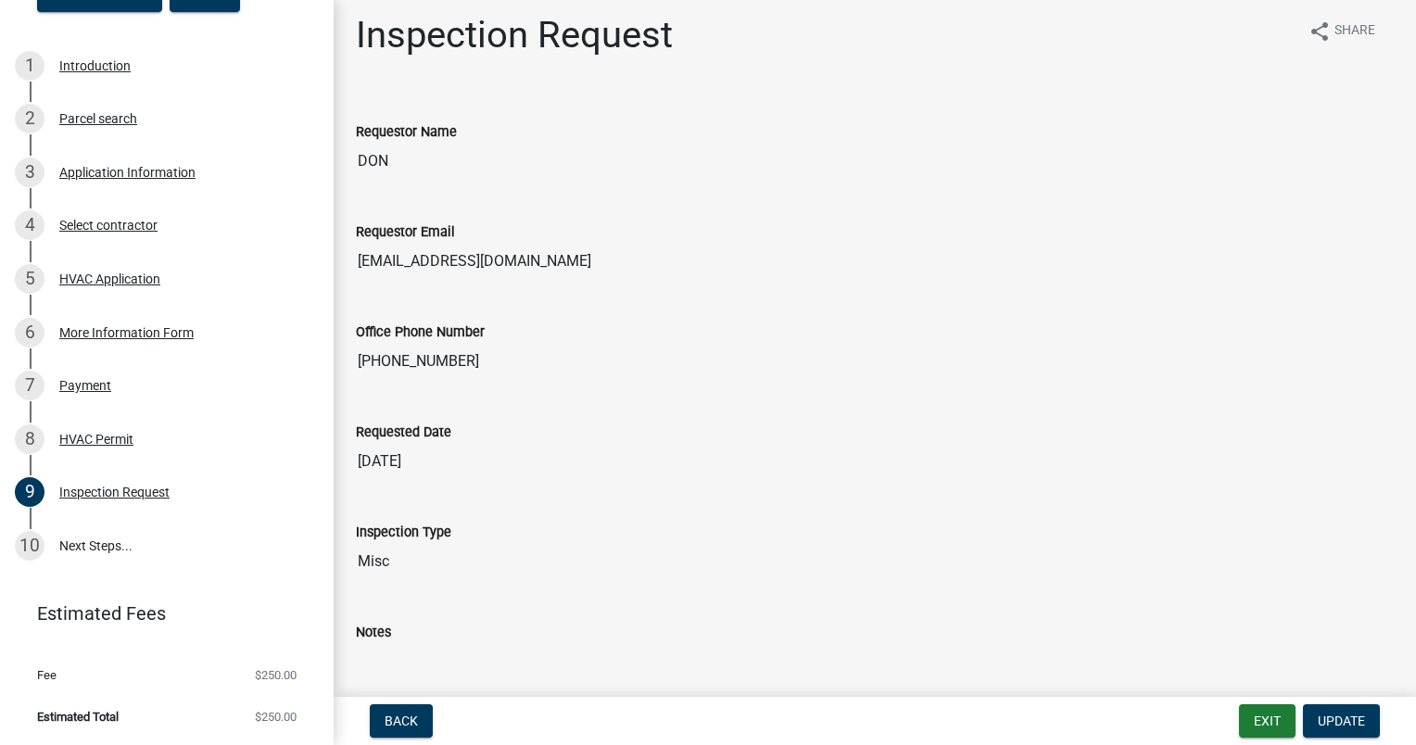
scroll to position [0, 0]
